Goal: Task Accomplishment & Management: Manage account settings

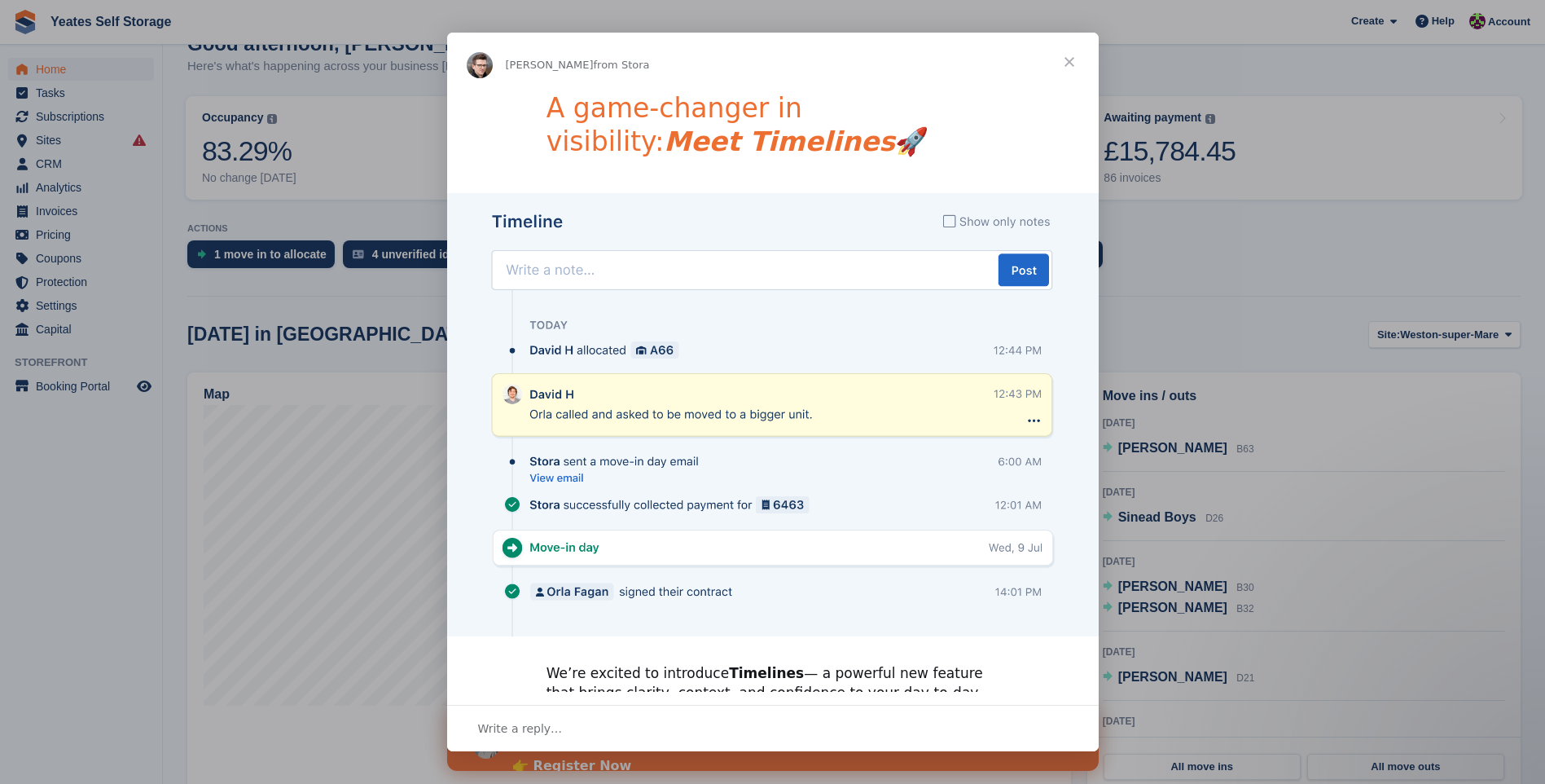
click at [1074, 61] on span "Close" at bounding box center [1069, 61] width 59 height 59
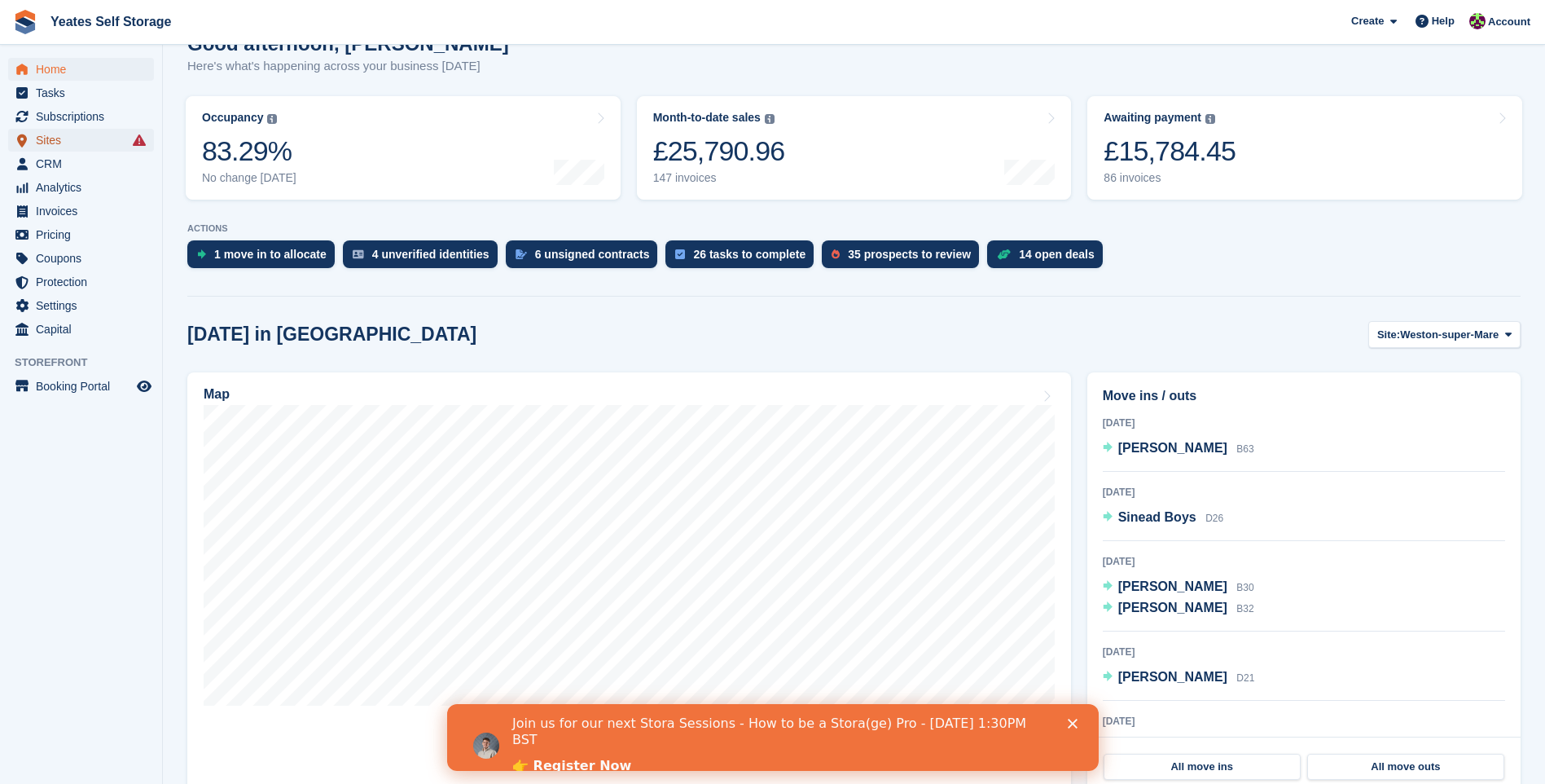
click at [72, 140] on span "Sites" at bounding box center [84, 140] width 98 height 23
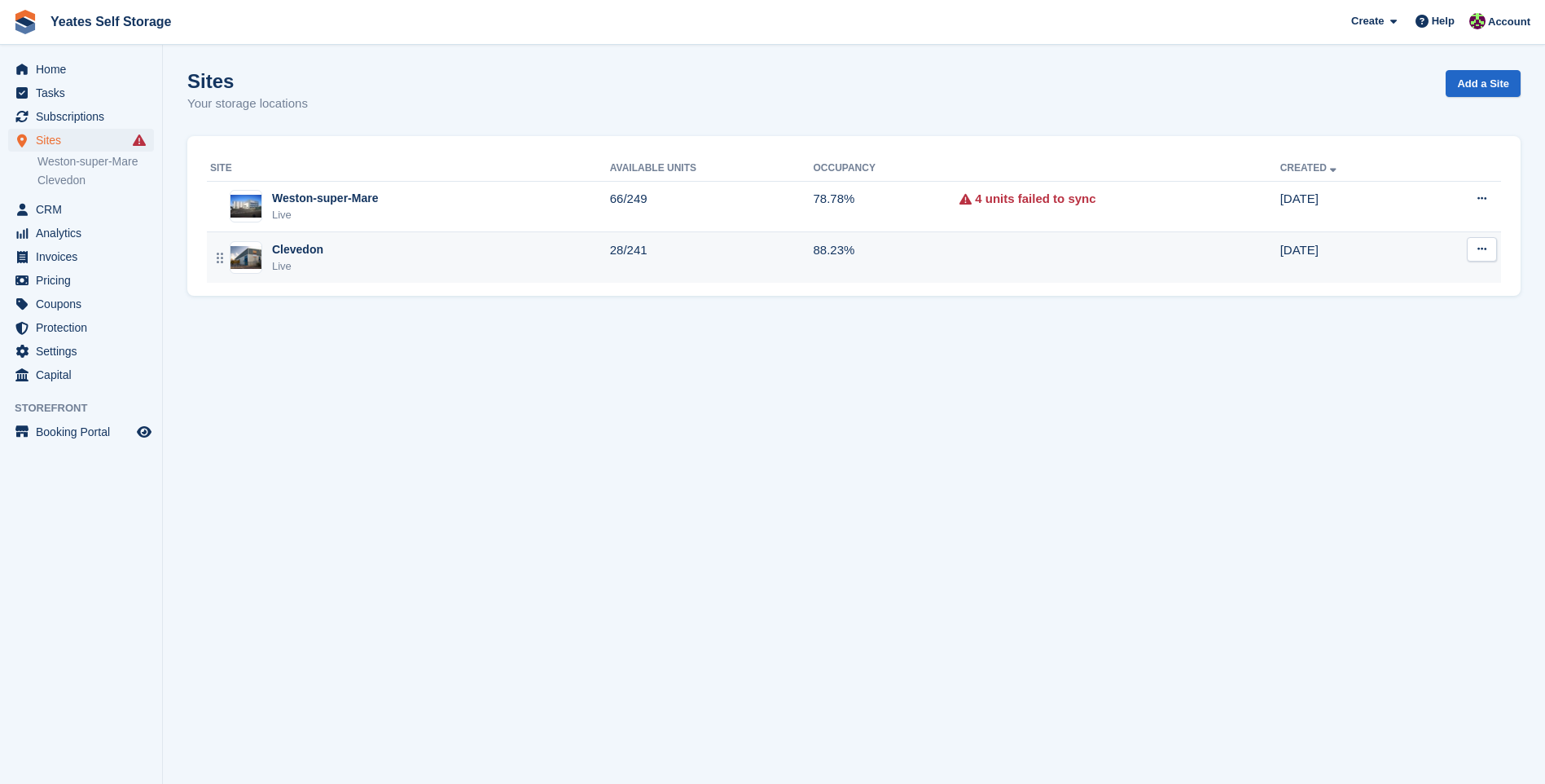
click at [253, 258] on img at bounding box center [246, 258] width 31 height 24
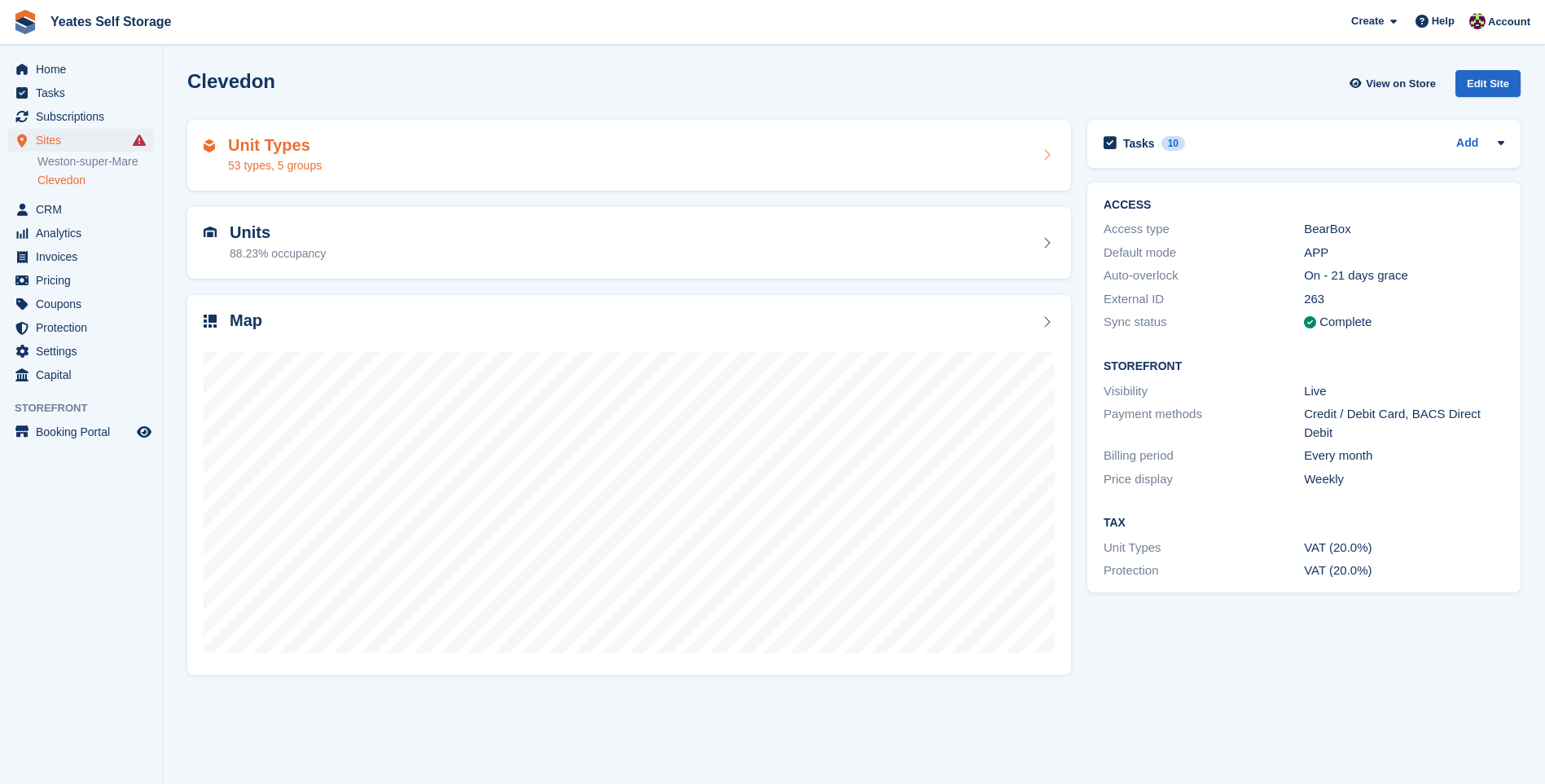
click at [1042, 160] on icon at bounding box center [1046, 154] width 16 height 13
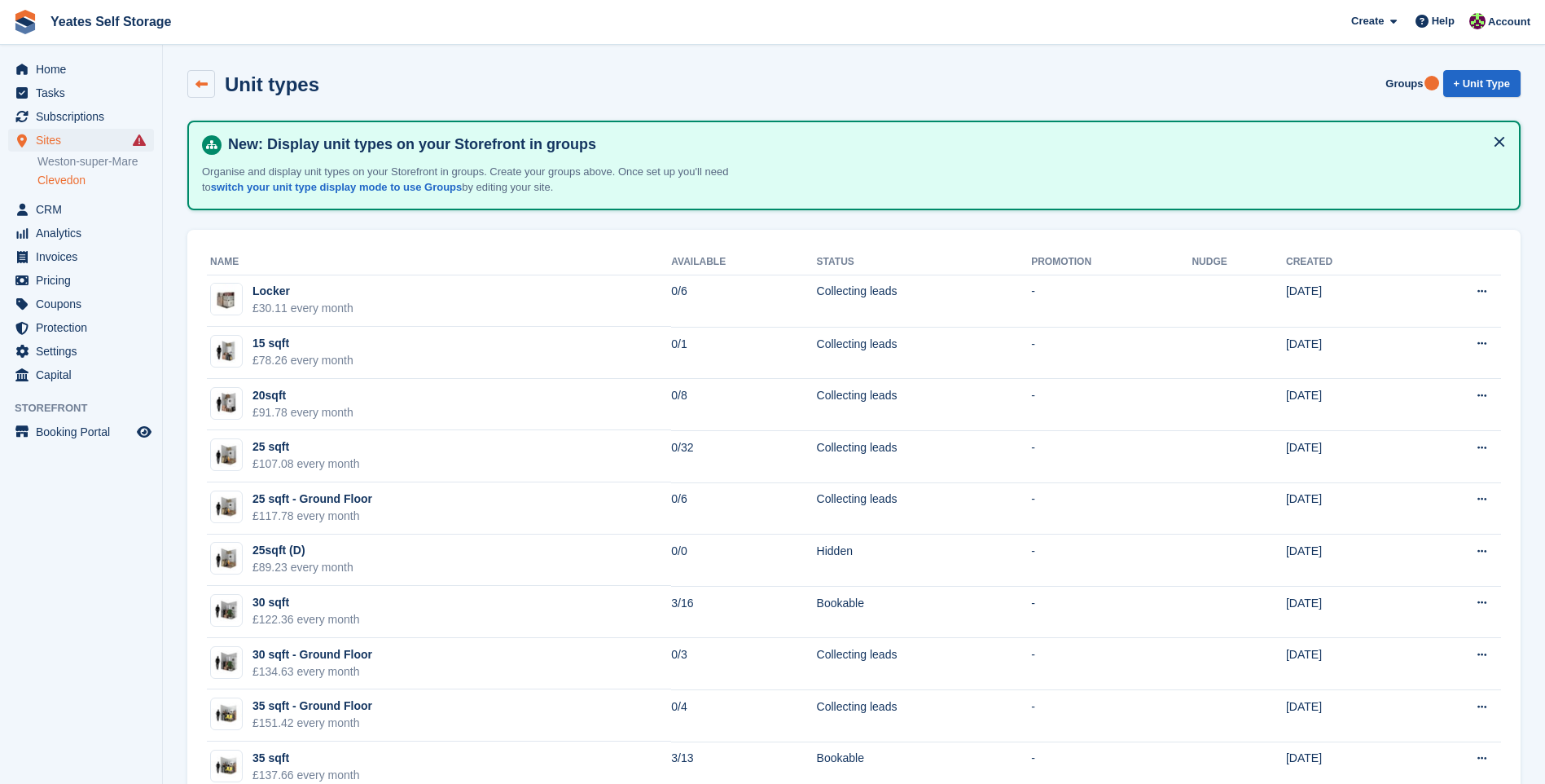
click at [207, 78] on icon at bounding box center [201, 84] width 12 height 12
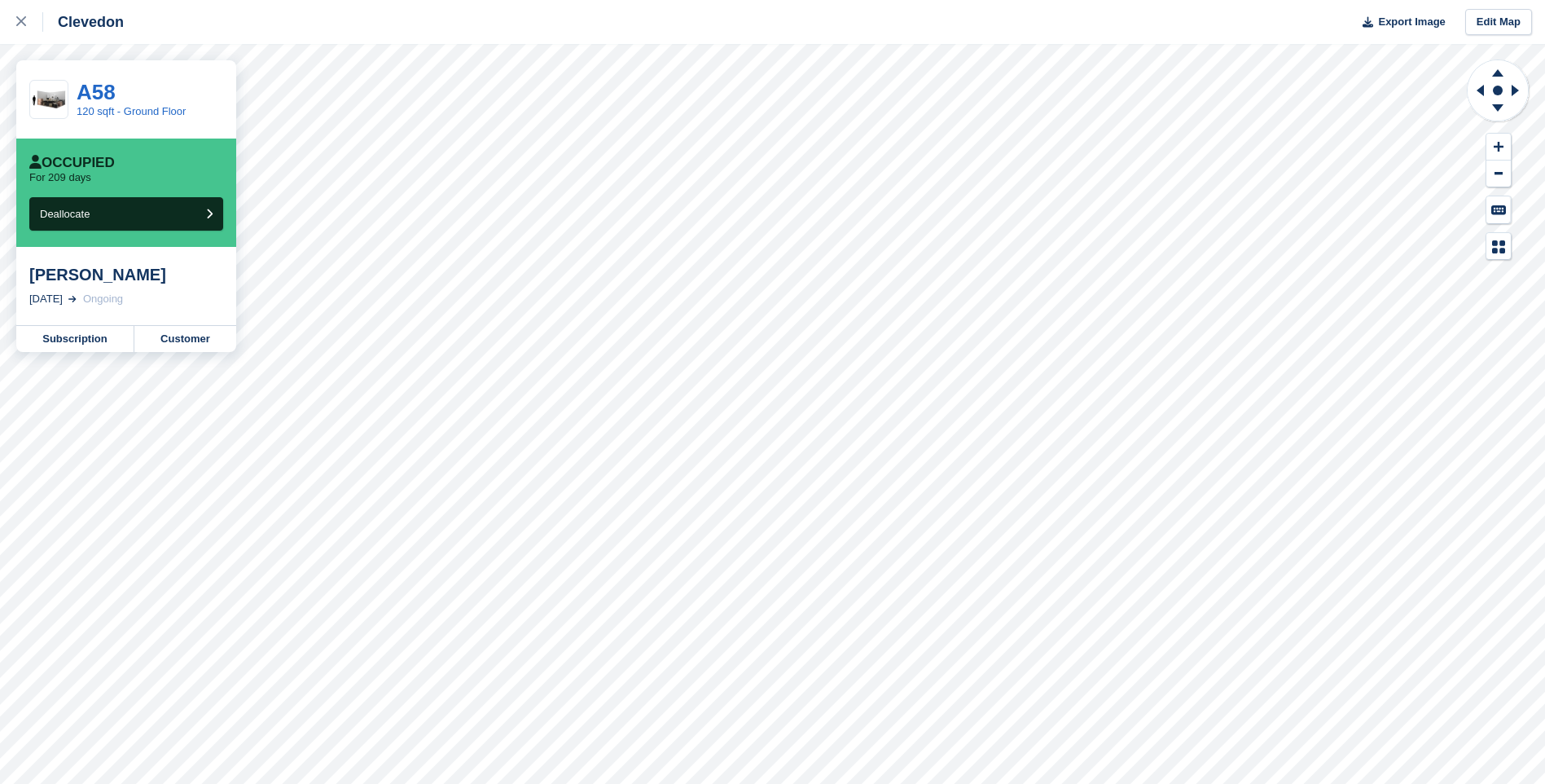
click at [198, 98] on div "A58 120 sqft - Ground Floor" at bounding box center [126, 100] width 220 height 78
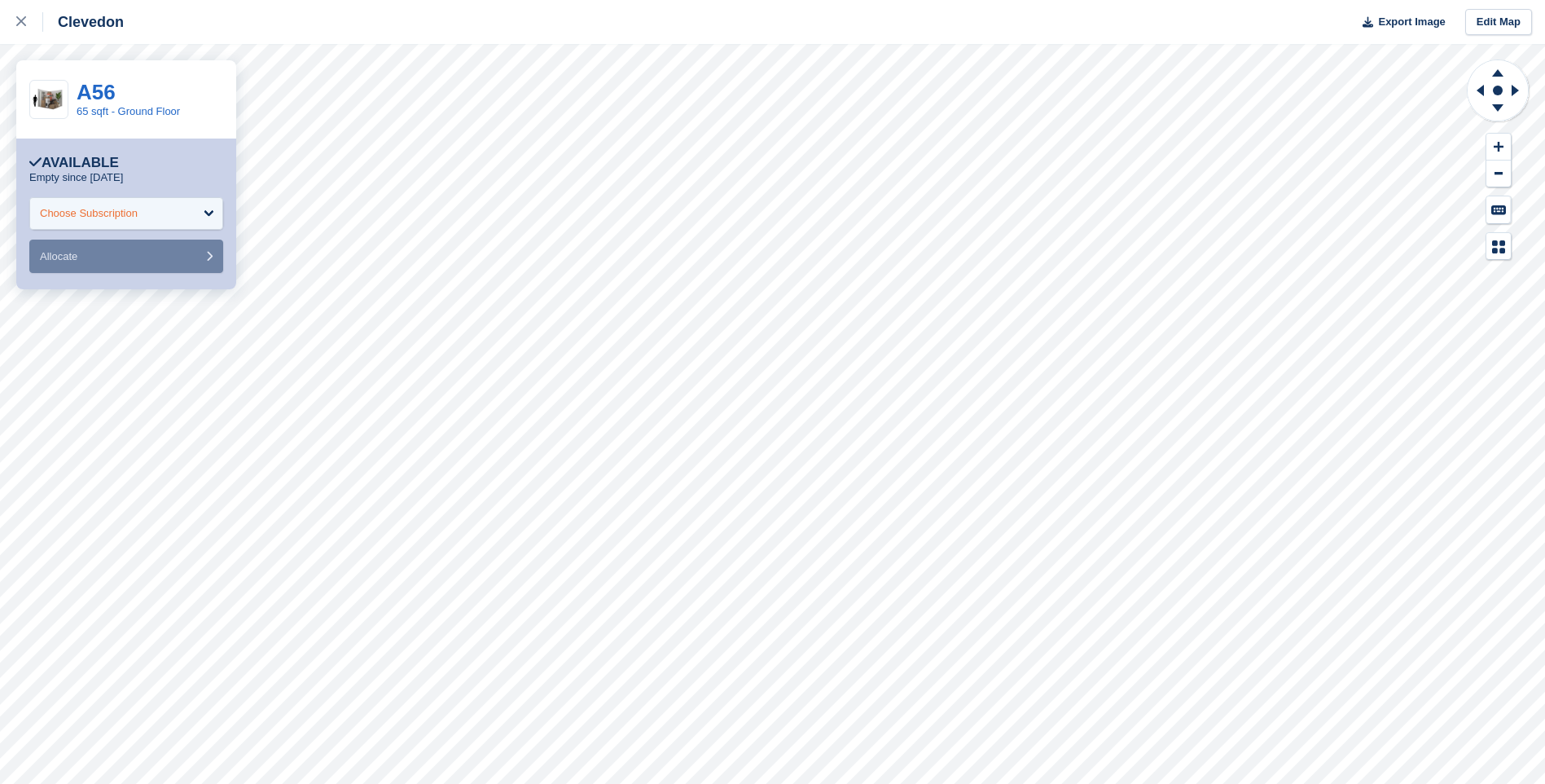
click at [206, 215] on div "Choose Subscription" at bounding box center [126, 213] width 194 height 32
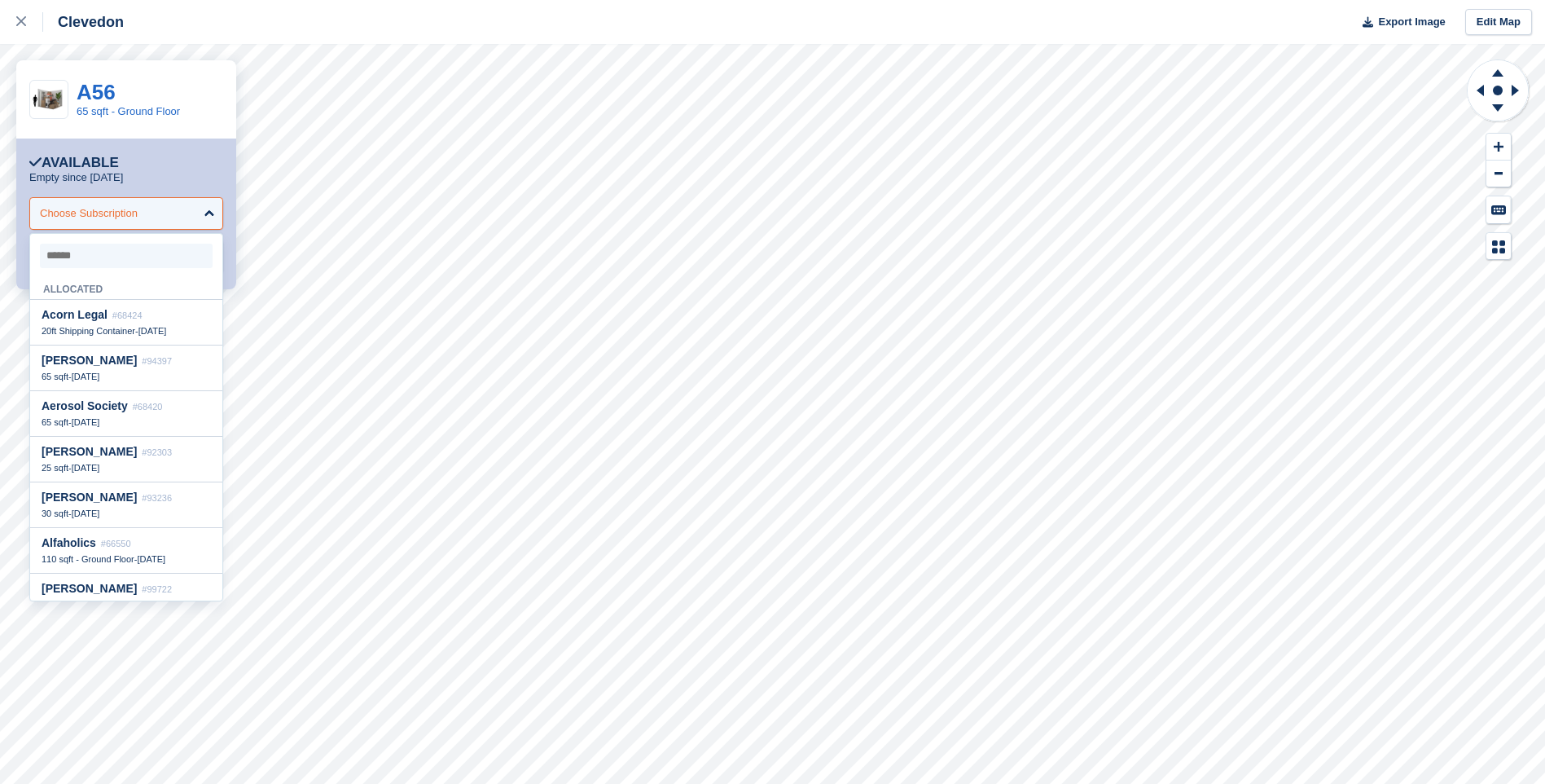
click at [206, 215] on div "Choose Subscription" at bounding box center [126, 213] width 194 height 32
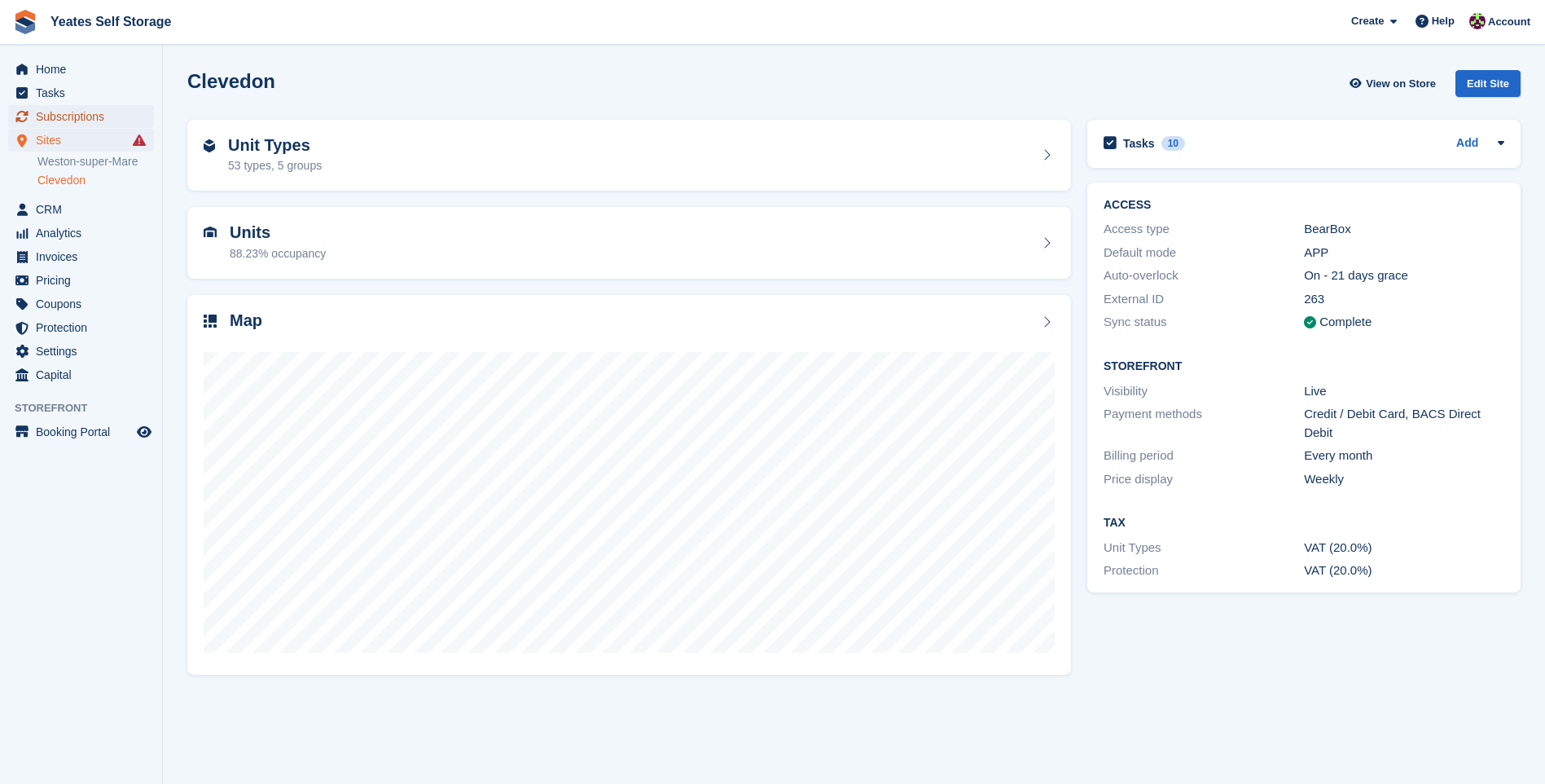
click at [61, 110] on span "Subscriptions" at bounding box center [84, 116] width 98 height 23
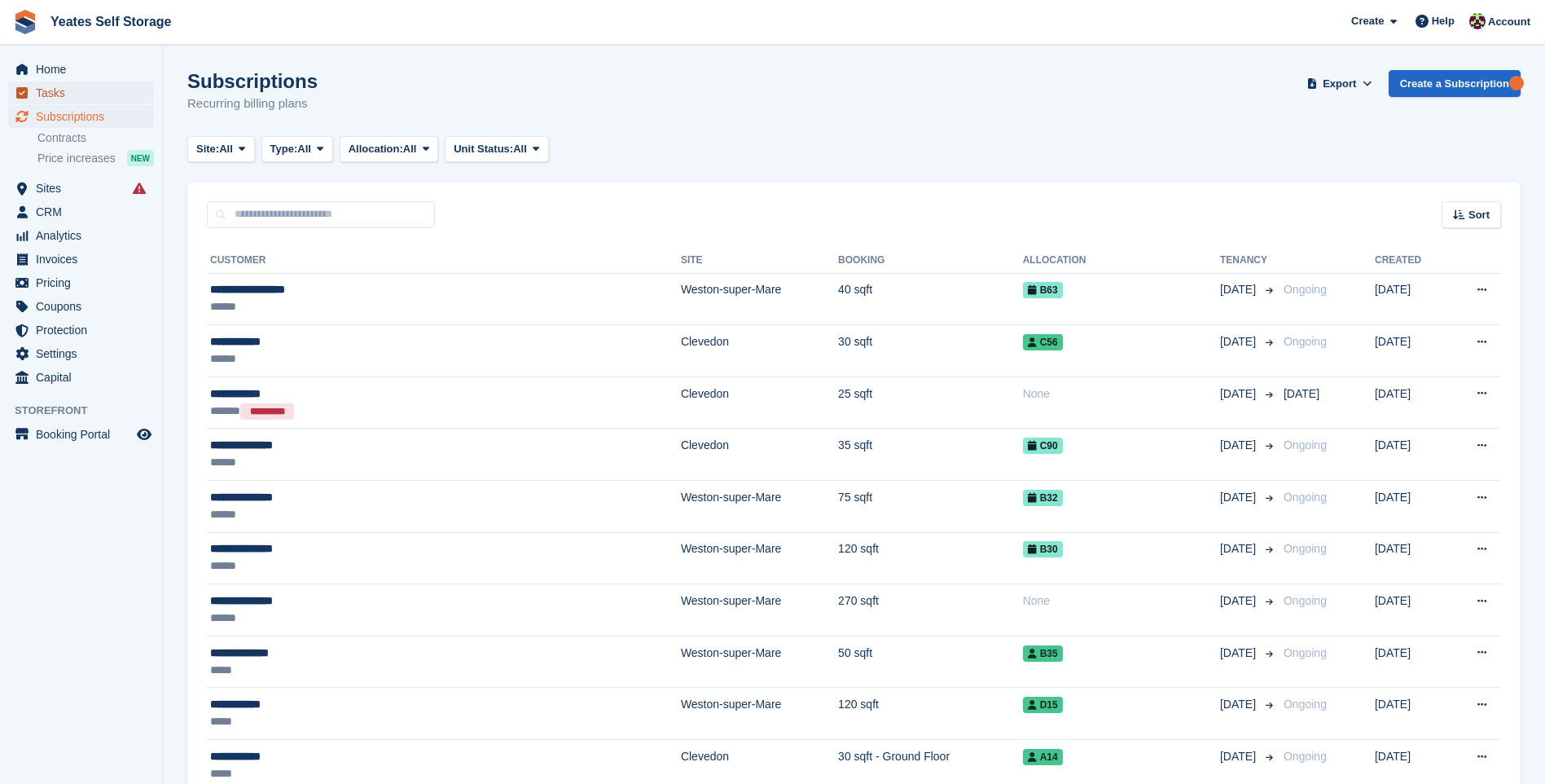
click at [48, 89] on span "Tasks" at bounding box center [84, 93] width 98 height 23
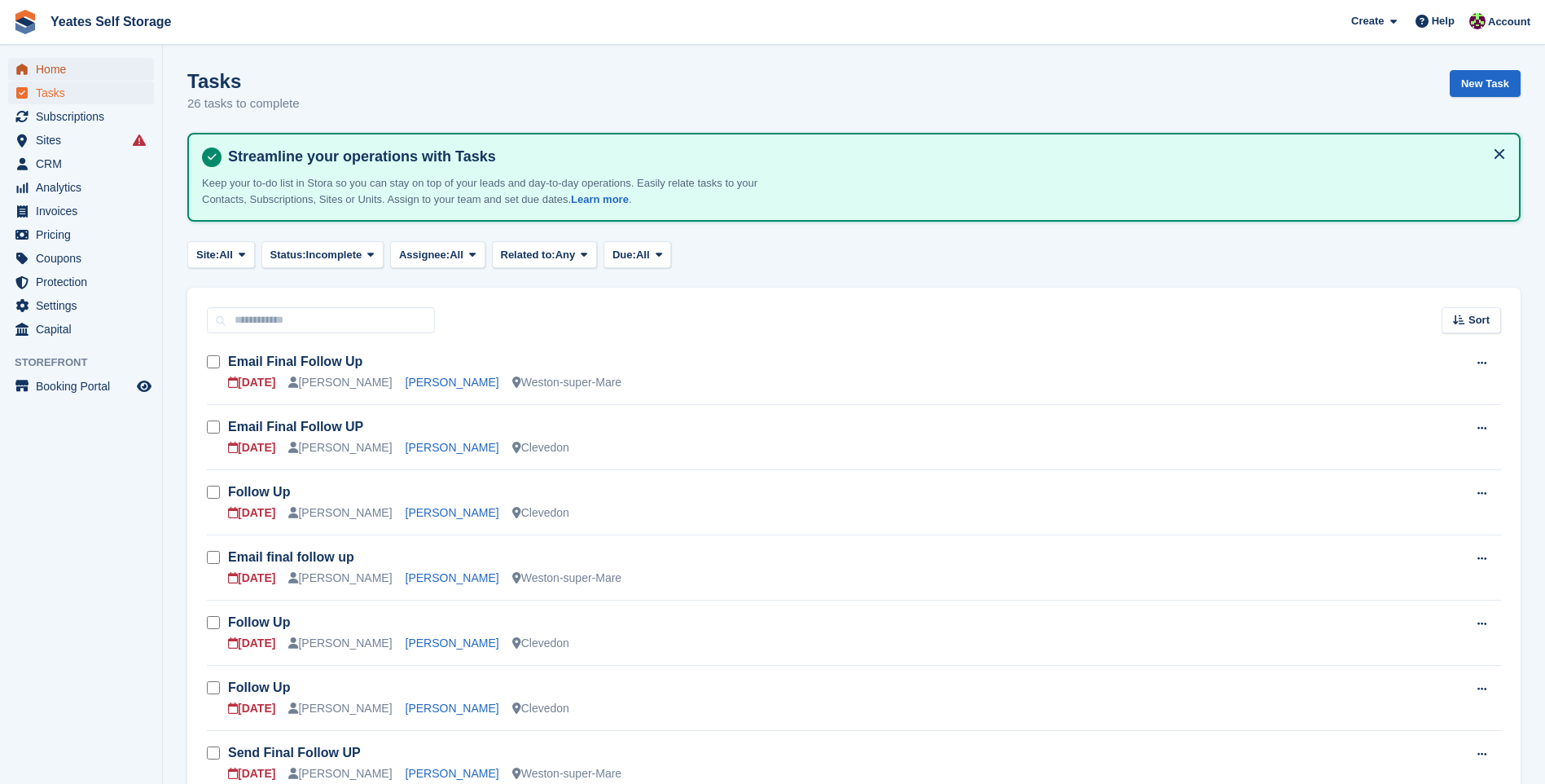
click at [46, 73] on span "Home" at bounding box center [84, 69] width 98 height 23
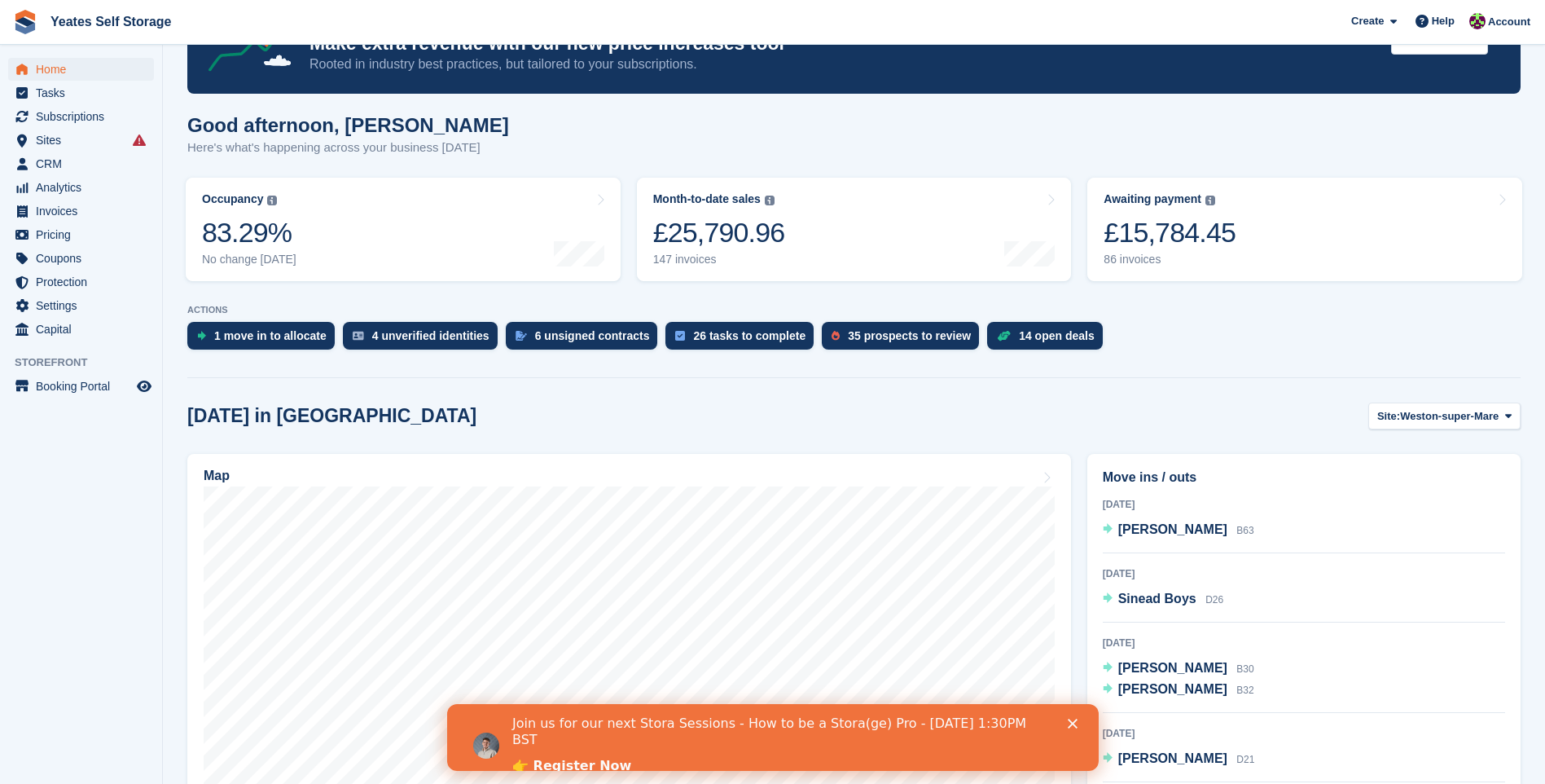
scroll to position [245, 0]
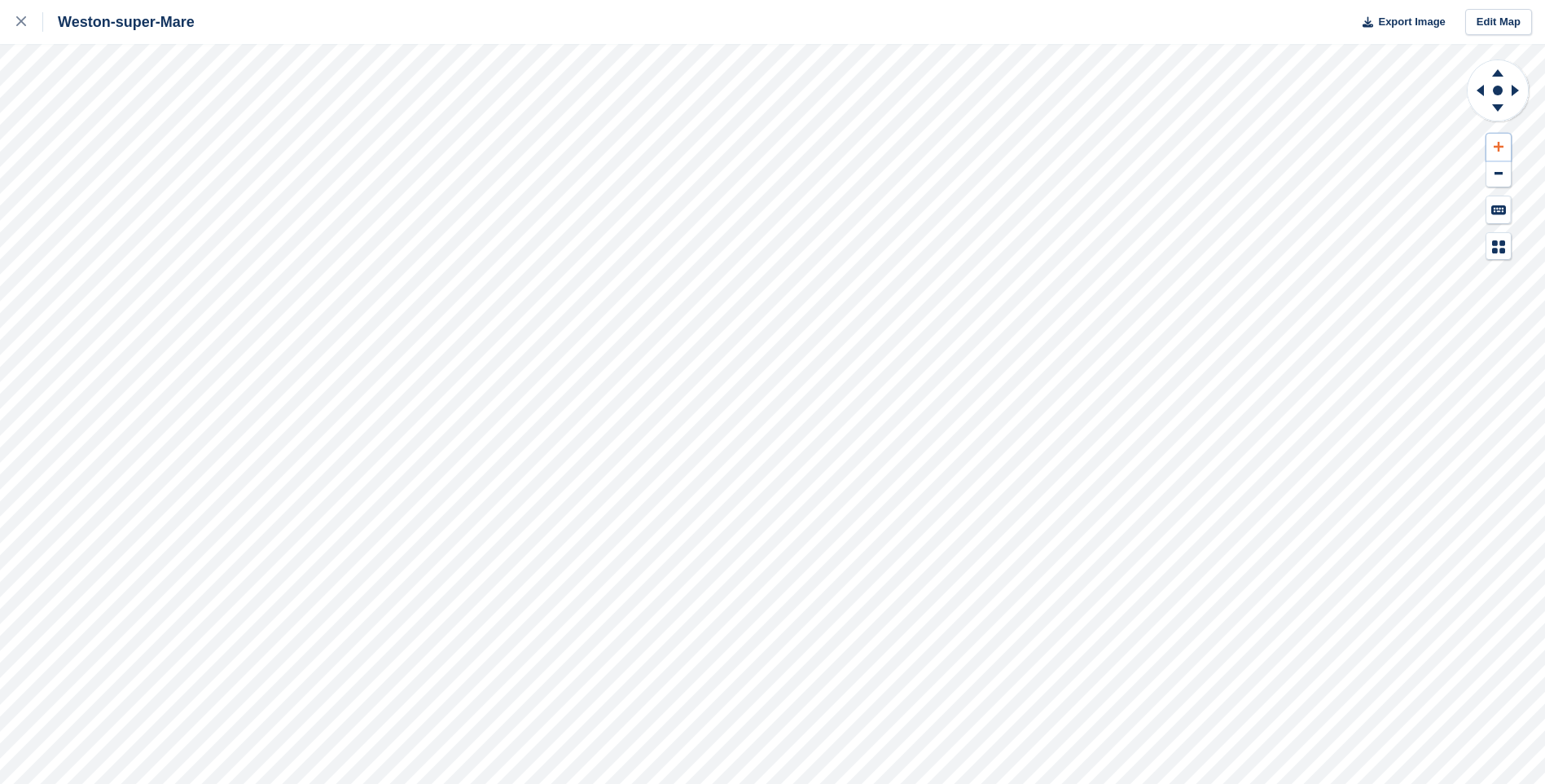
click at [1494, 141] on icon at bounding box center [1498, 146] width 9 height 11
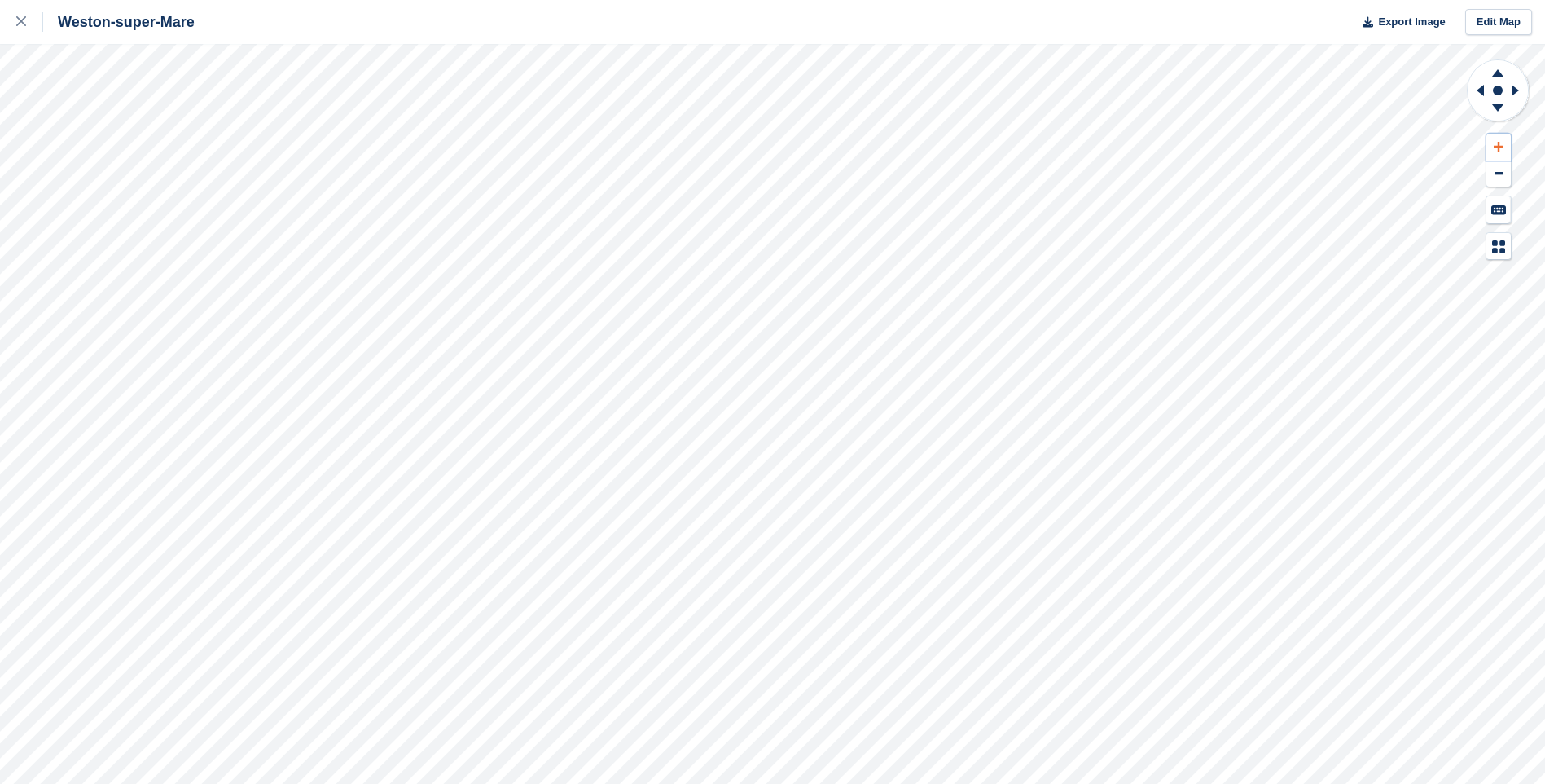
click at [1494, 141] on icon at bounding box center [1498, 146] width 9 height 11
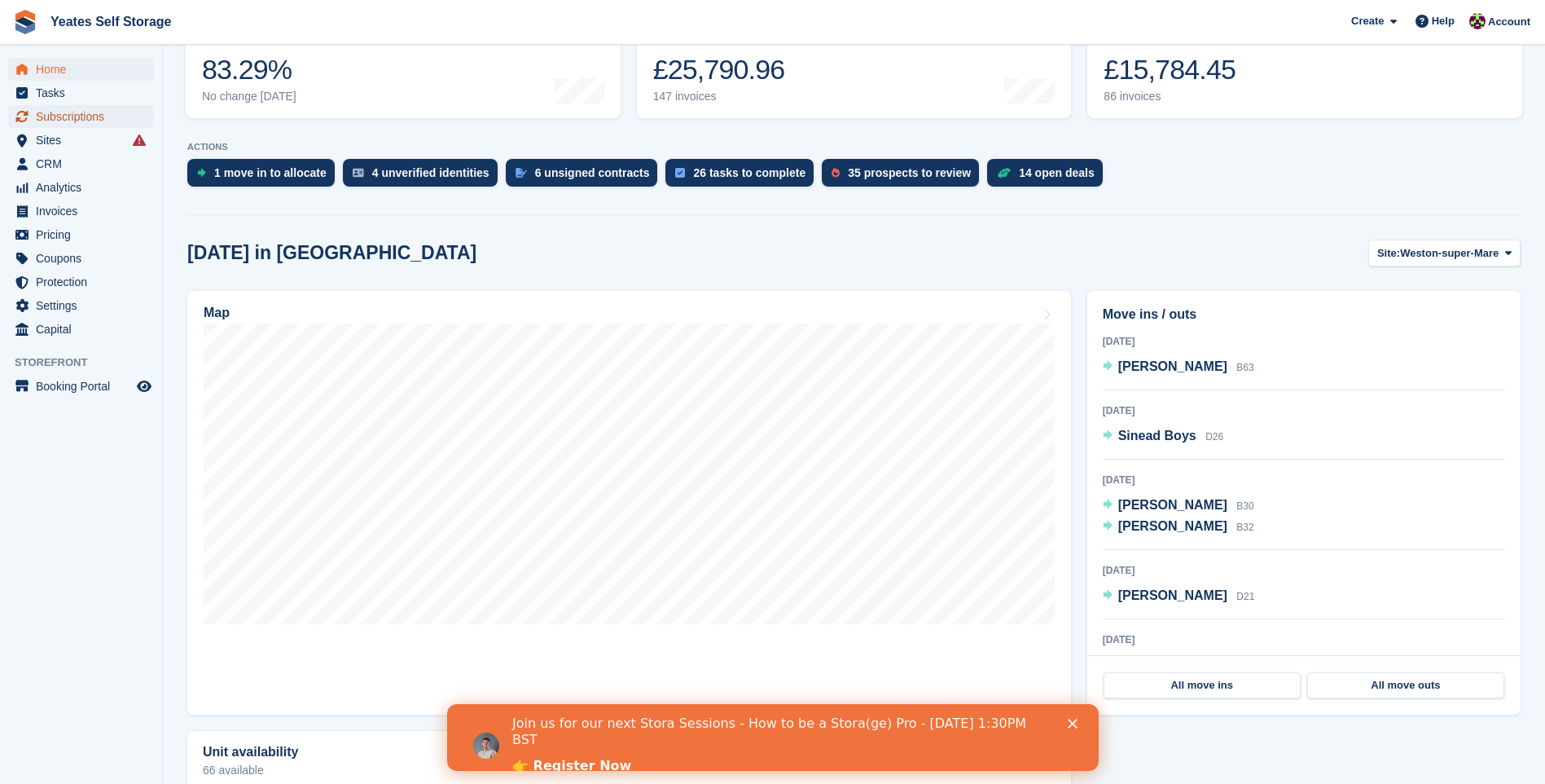
click at [67, 119] on span "Subscriptions" at bounding box center [84, 116] width 98 height 23
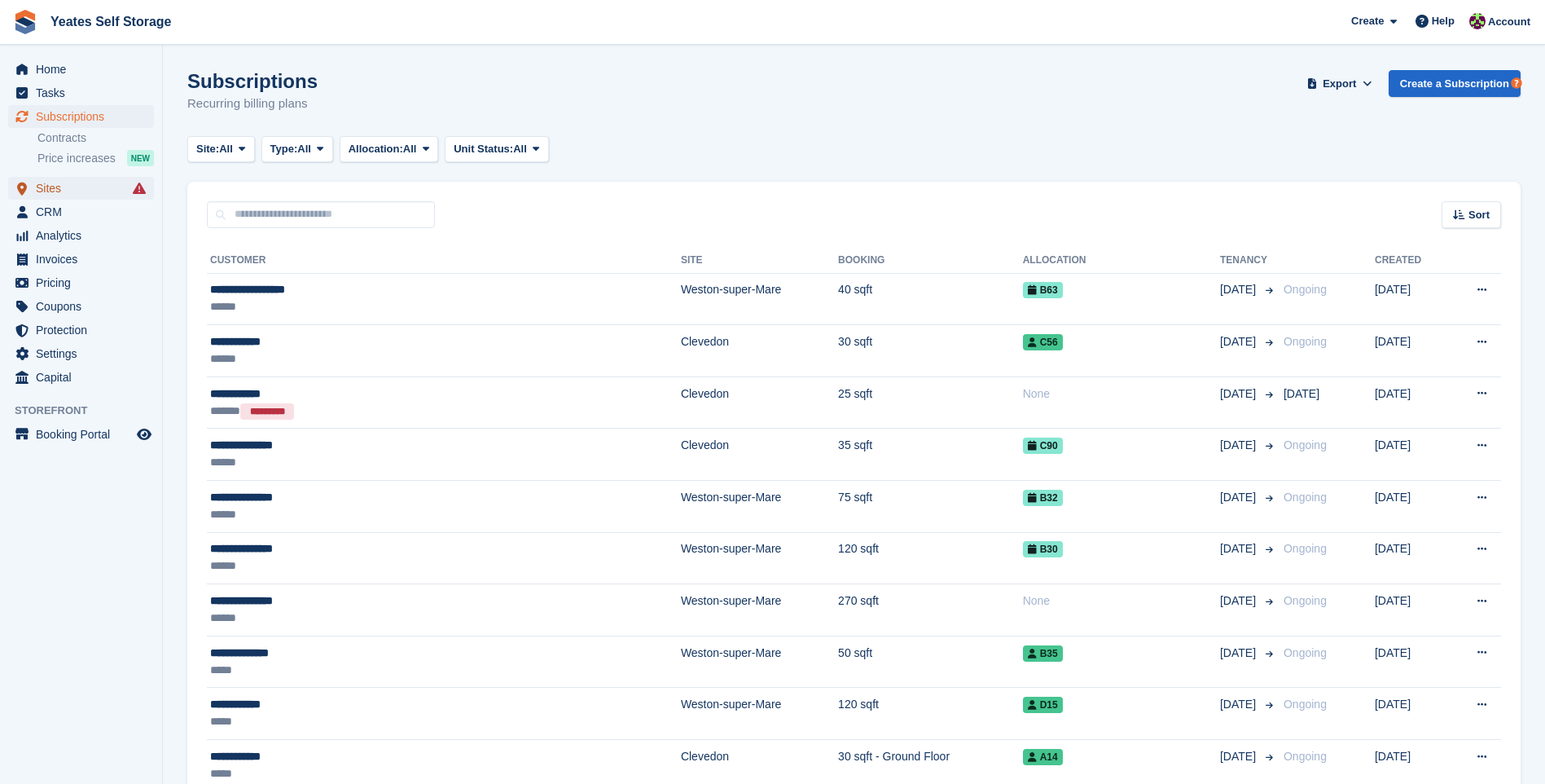
click at [65, 194] on span "Sites" at bounding box center [84, 187] width 98 height 23
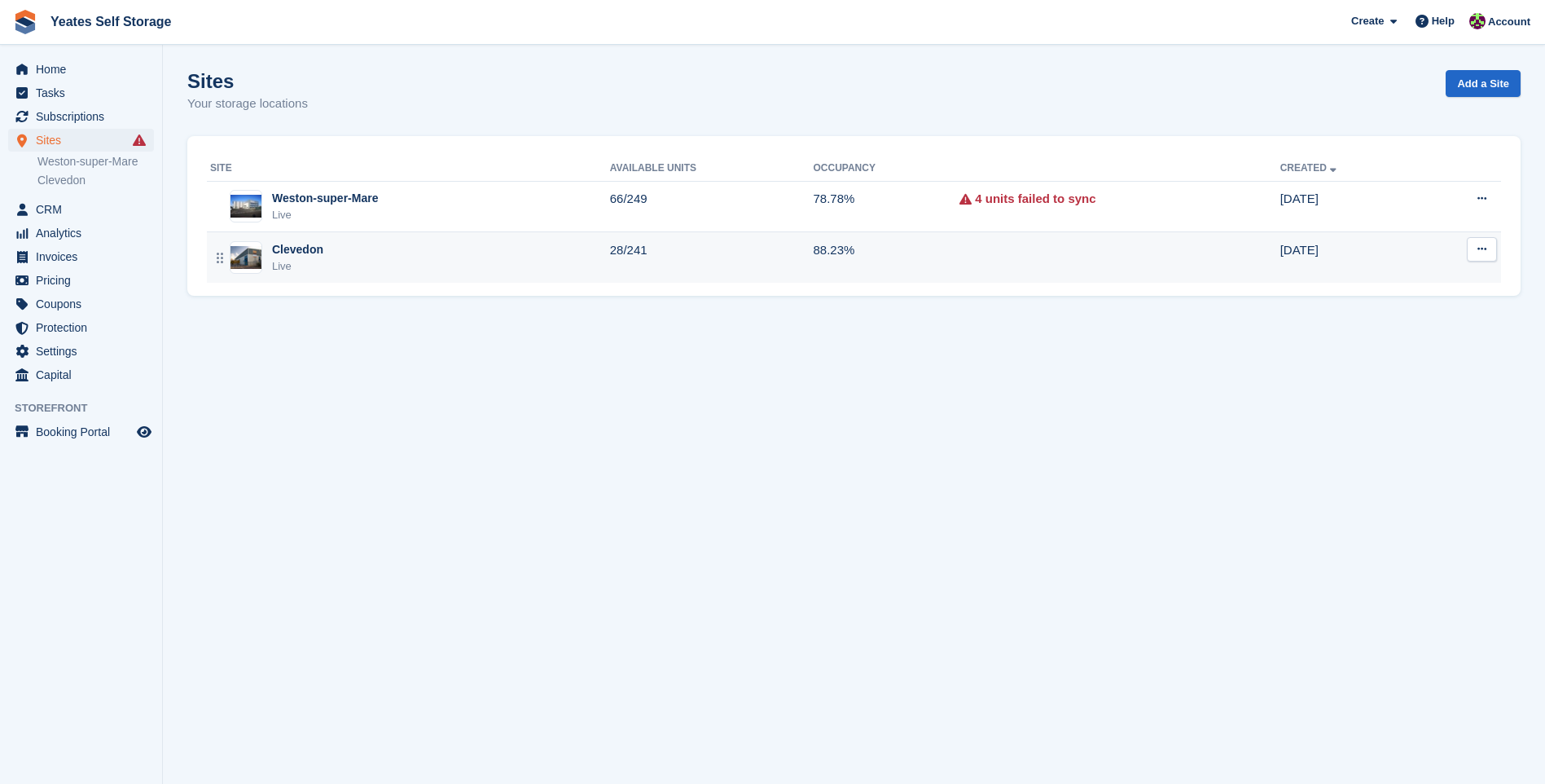
click at [283, 250] on div "Clevedon" at bounding box center [297, 250] width 51 height 17
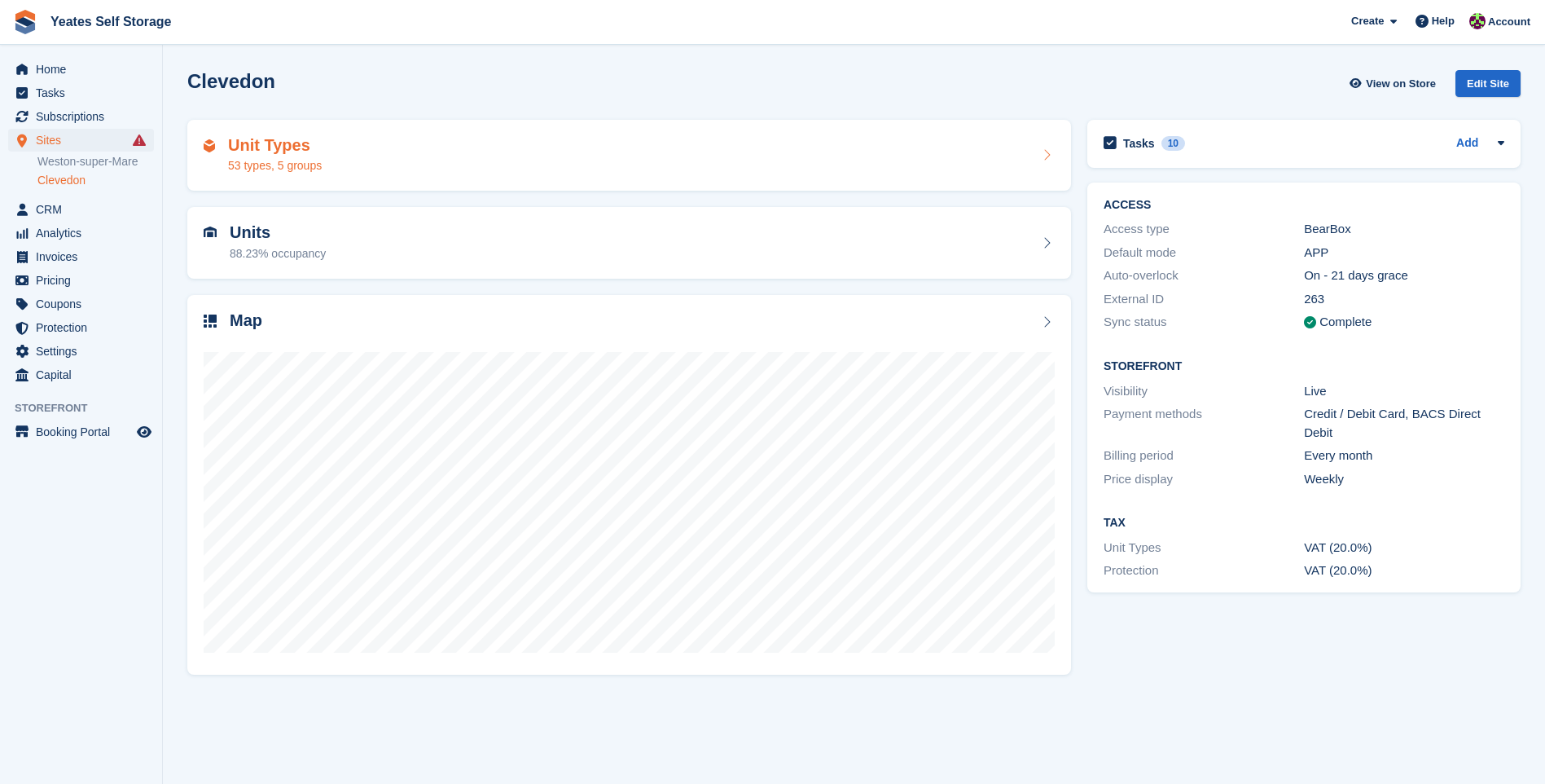
click at [302, 155] on h2 "Unit Types" at bounding box center [275, 146] width 94 height 19
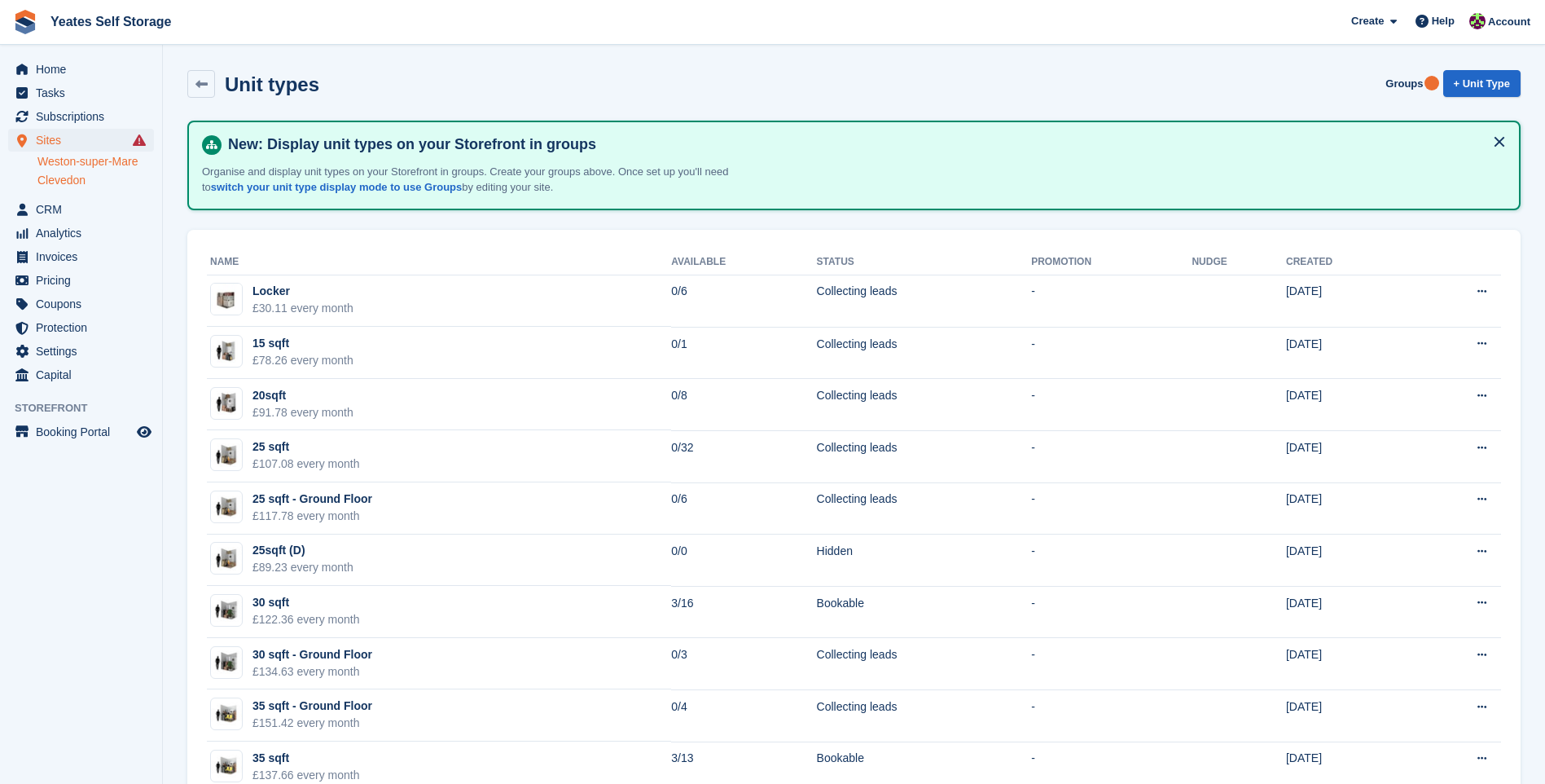
click at [50, 157] on link "Weston-super-Mare" at bounding box center [95, 162] width 117 height 15
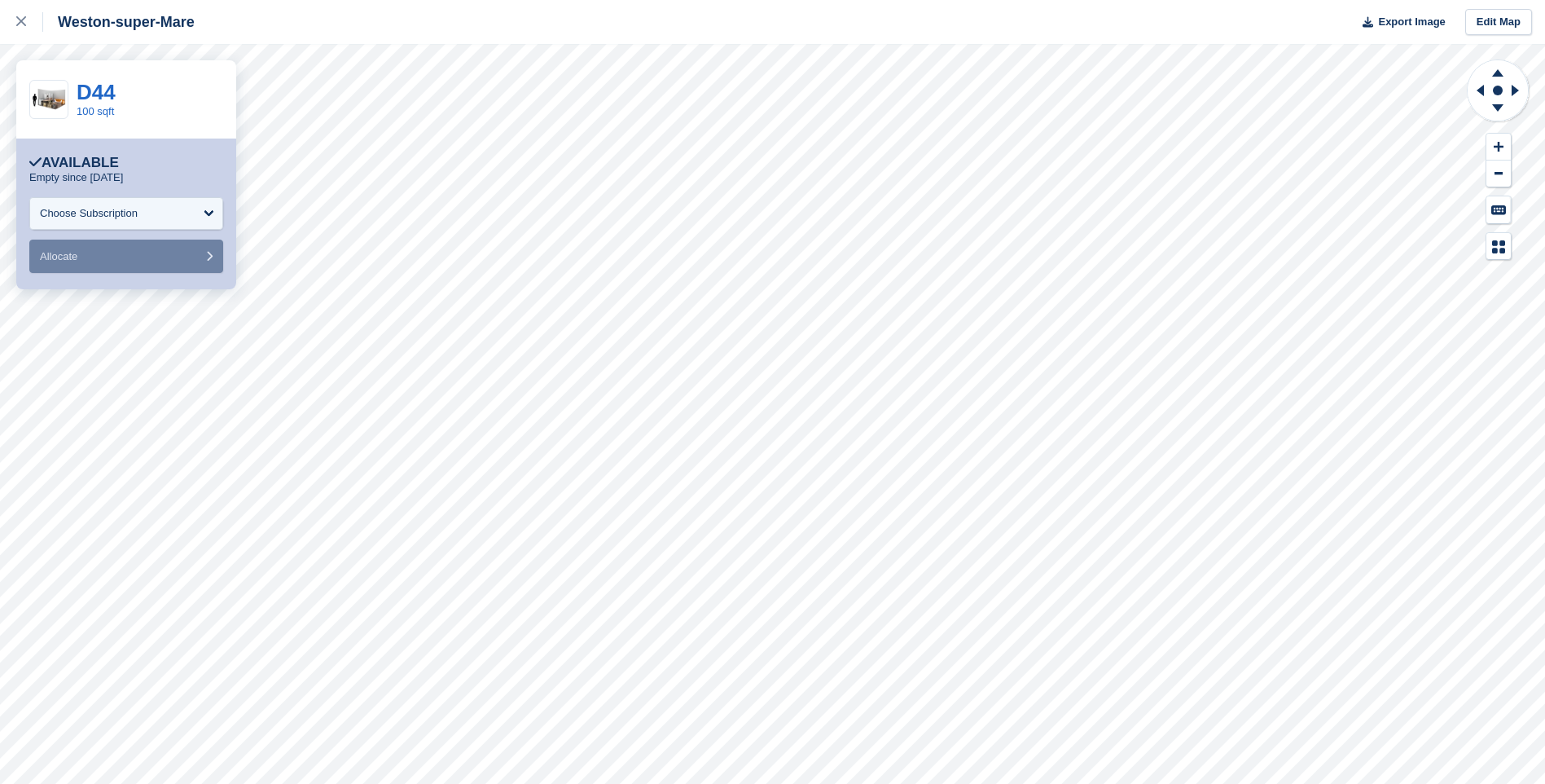
click at [1522, 193] on div at bounding box center [1499, 159] width 65 height 201
click at [111, 106] on link "100 sqft" at bounding box center [95, 111] width 37 height 12
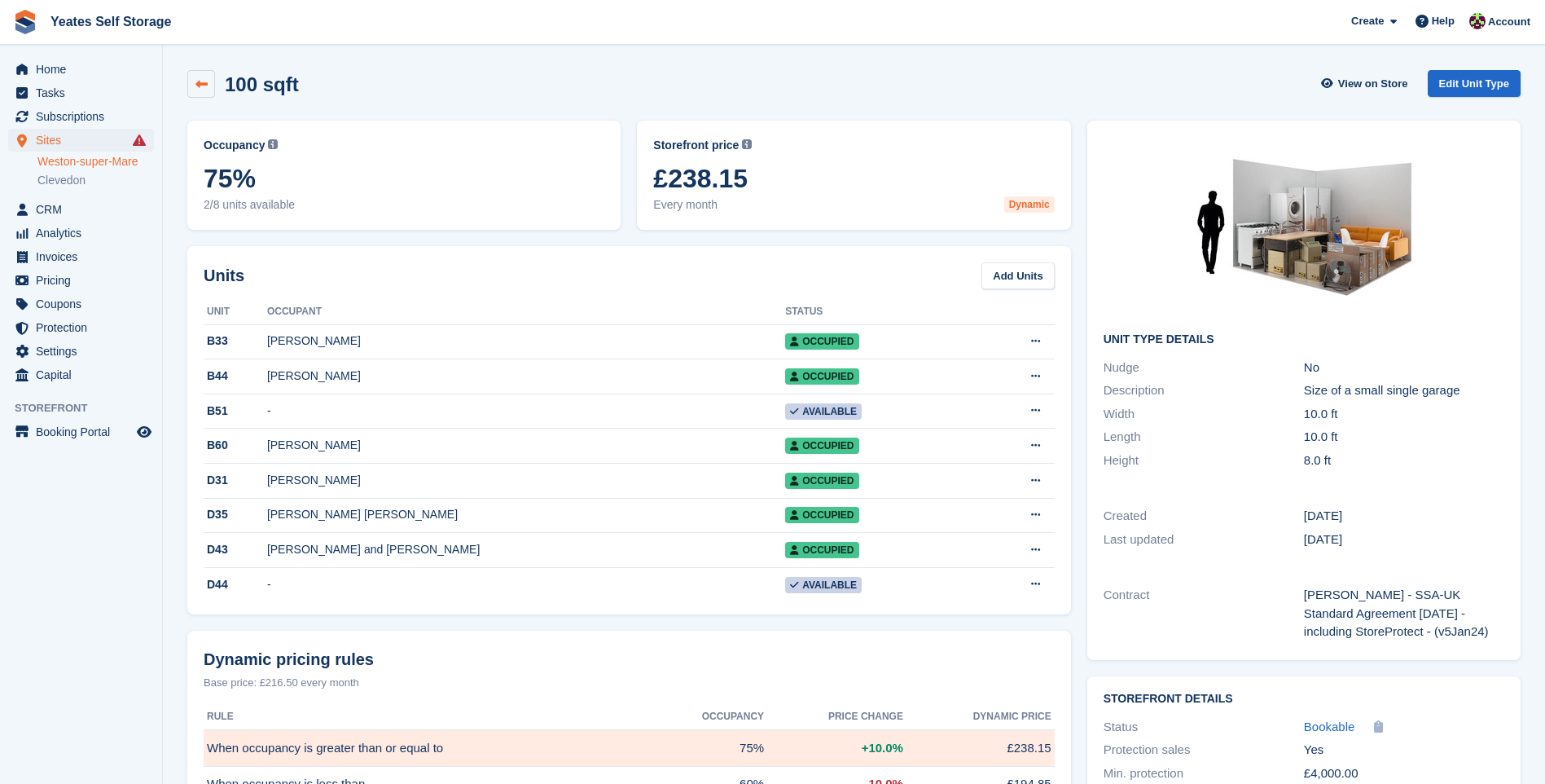
click at [201, 84] on icon at bounding box center [201, 84] width 12 height 12
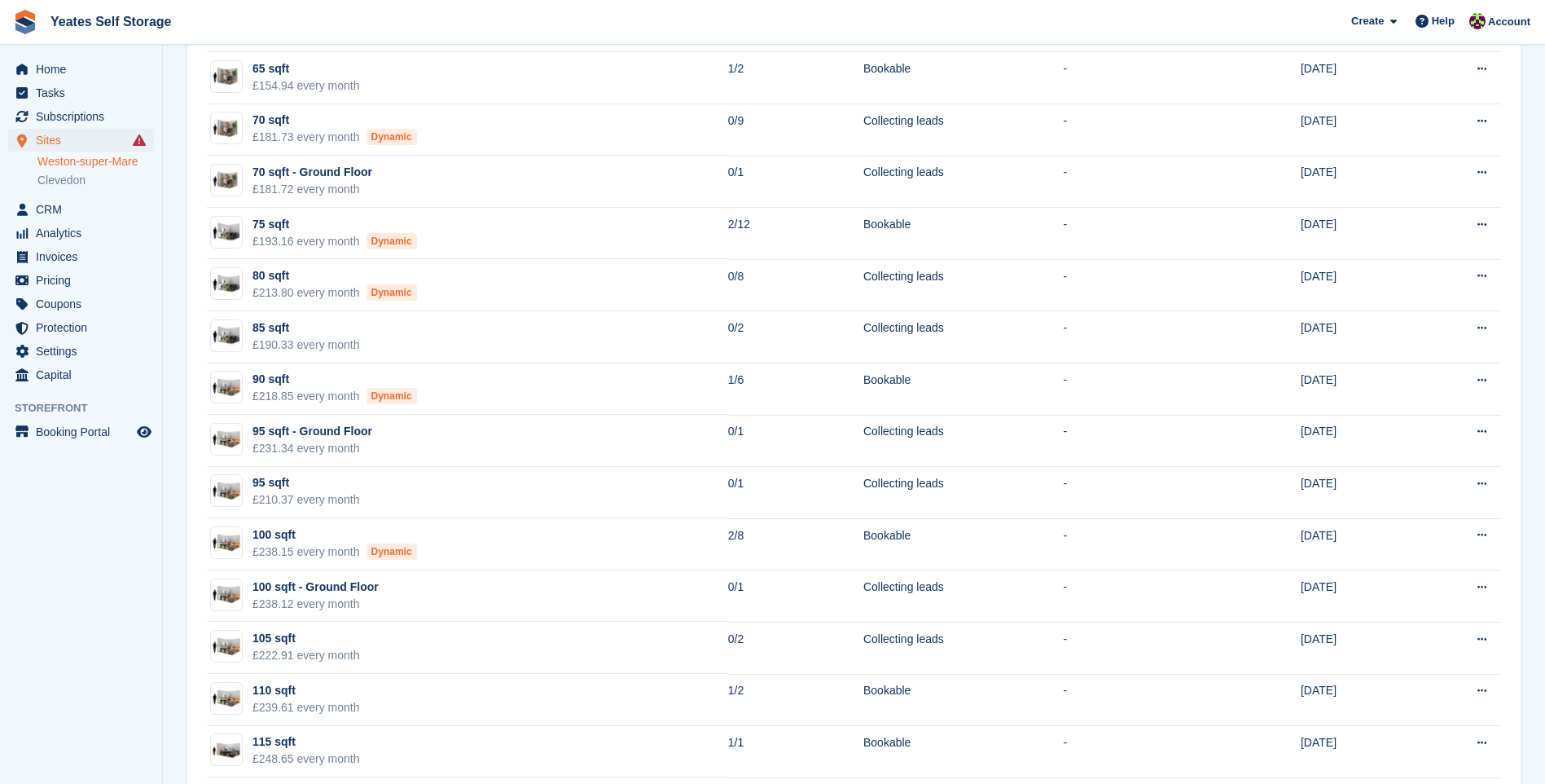
scroll to position [1548, 0]
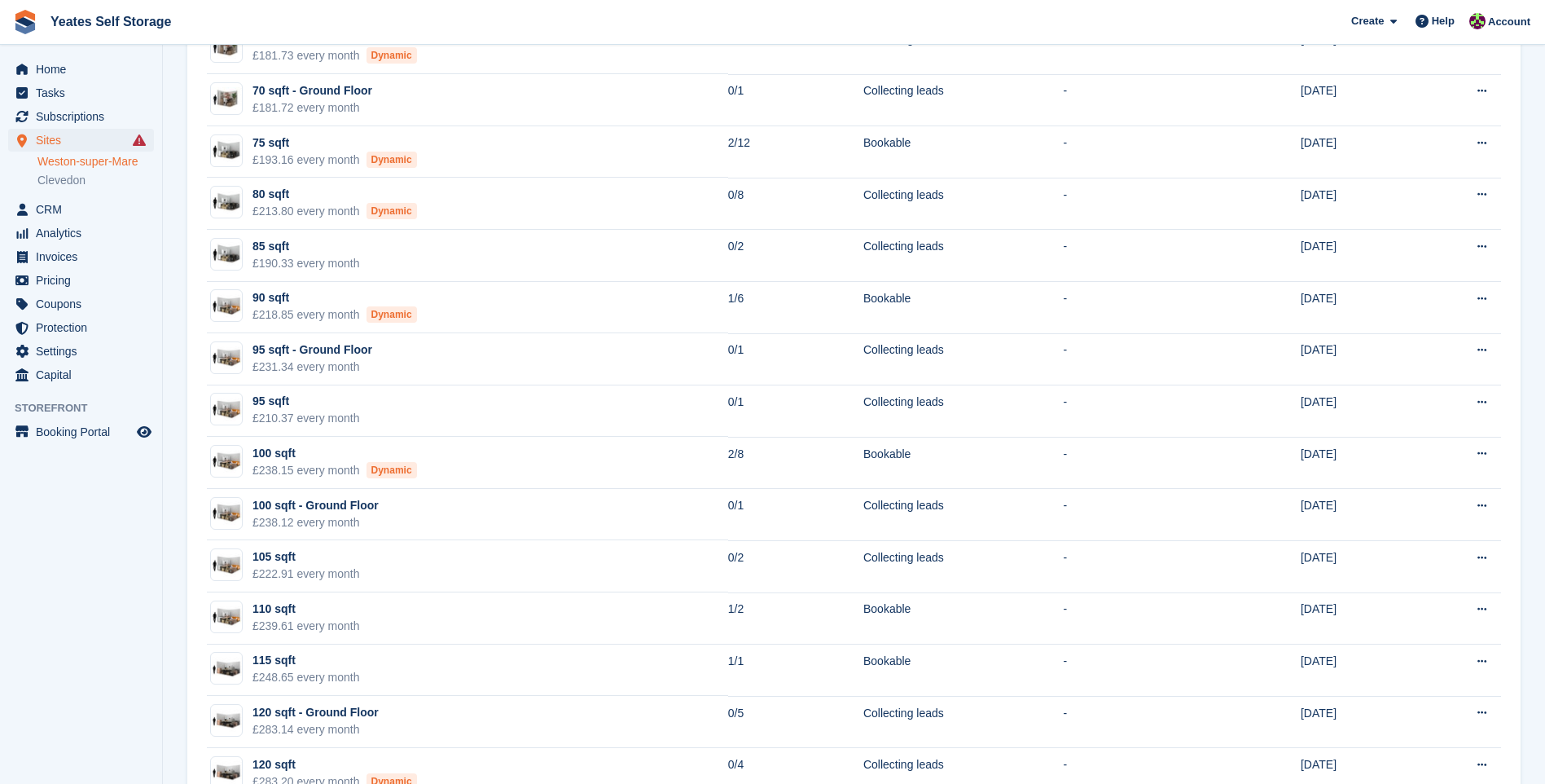
click at [92, 160] on link "Weston-super-Mare" at bounding box center [95, 162] width 117 height 15
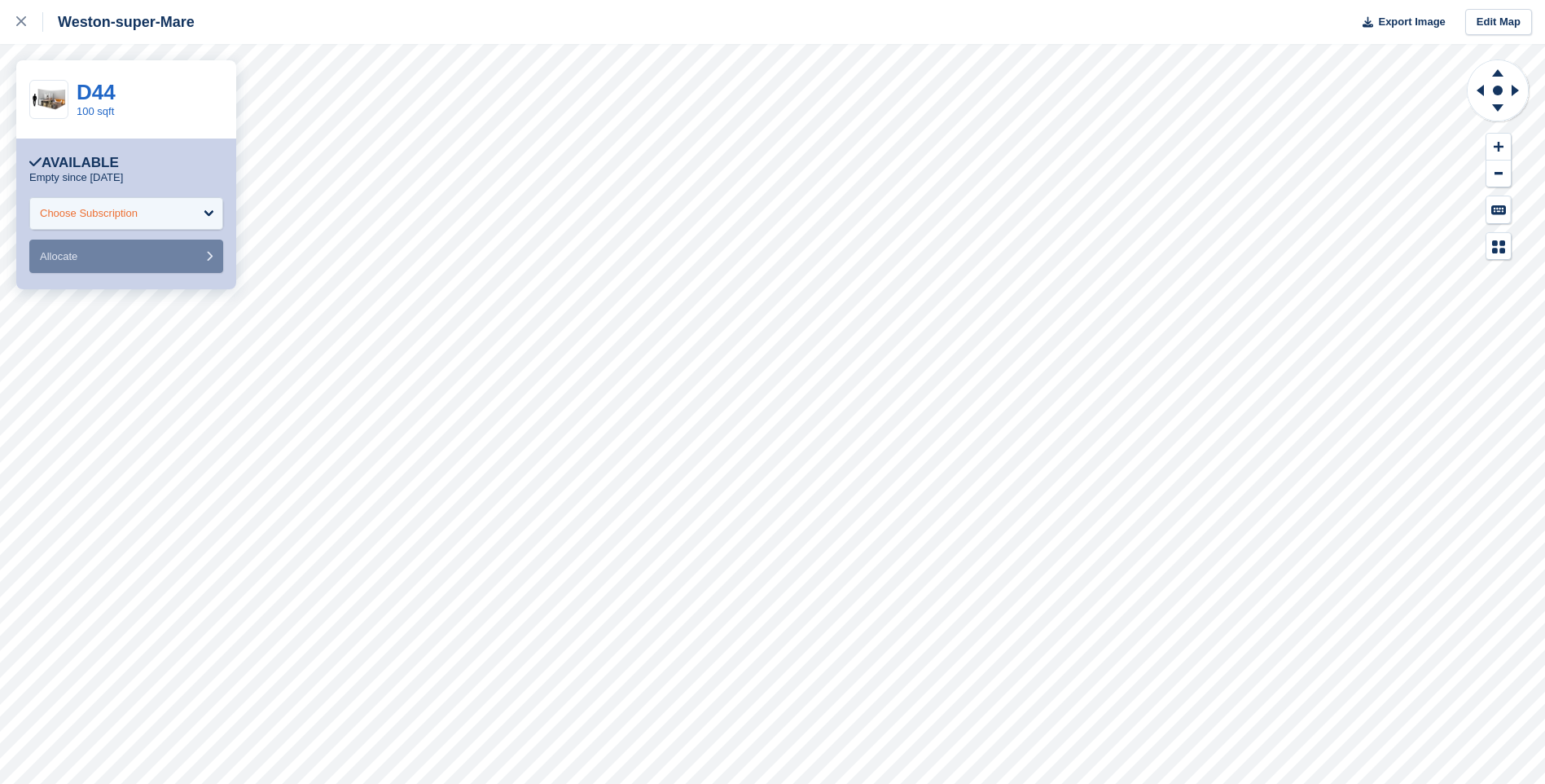
click at [194, 217] on div "Choose Subscription" at bounding box center [126, 213] width 194 height 32
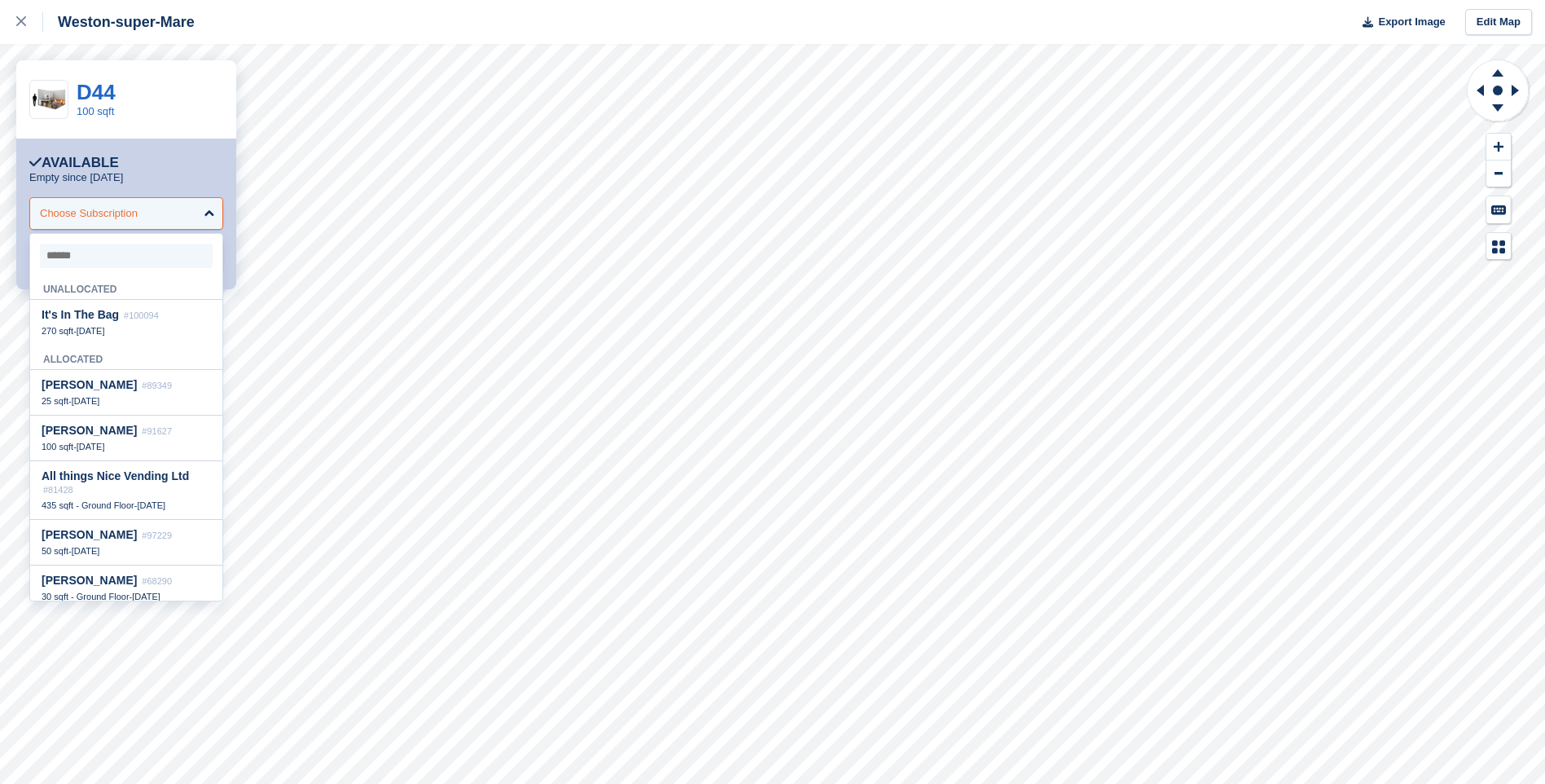
click at [194, 217] on div "Choose Subscription" at bounding box center [126, 213] width 194 height 32
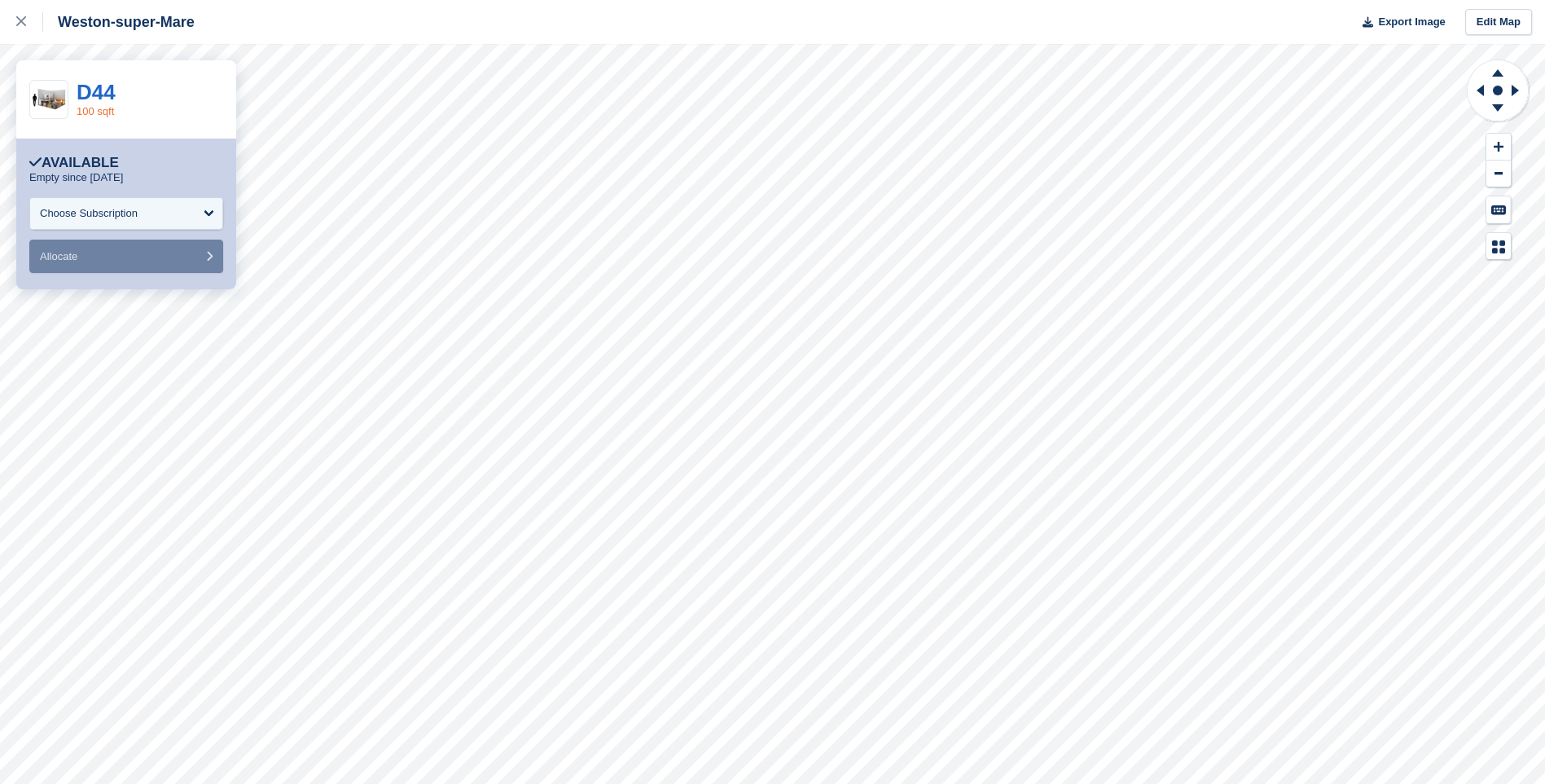
click at [108, 105] on link "100 sqft" at bounding box center [95, 111] width 37 height 12
